Goal: Transaction & Acquisition: Purchase product/service

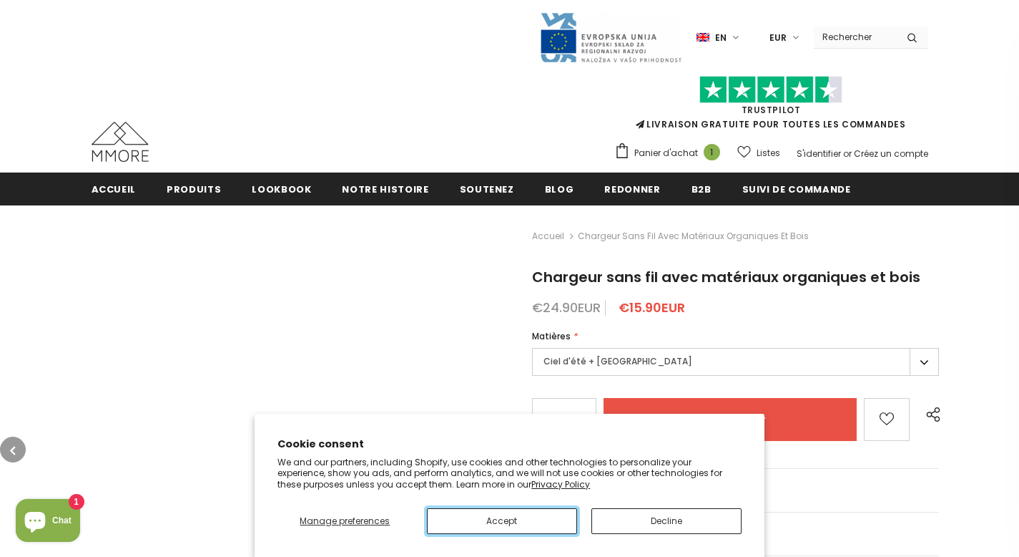
click at [501, 520] on button "Accept" at bounding box center [502, 521] width 150 height 26
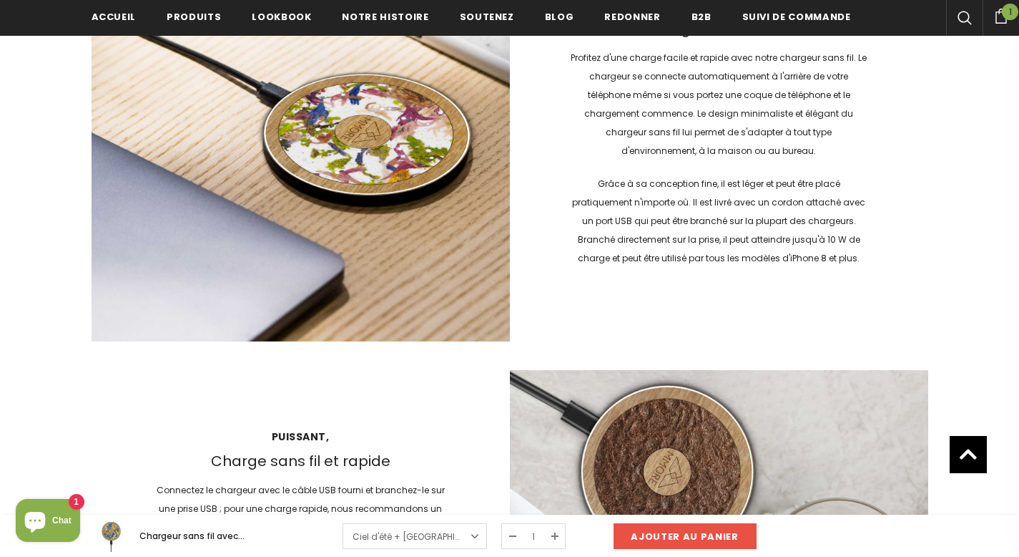
scroll to position [1670, 0]
